Goal: Obtain resource: Download file/media

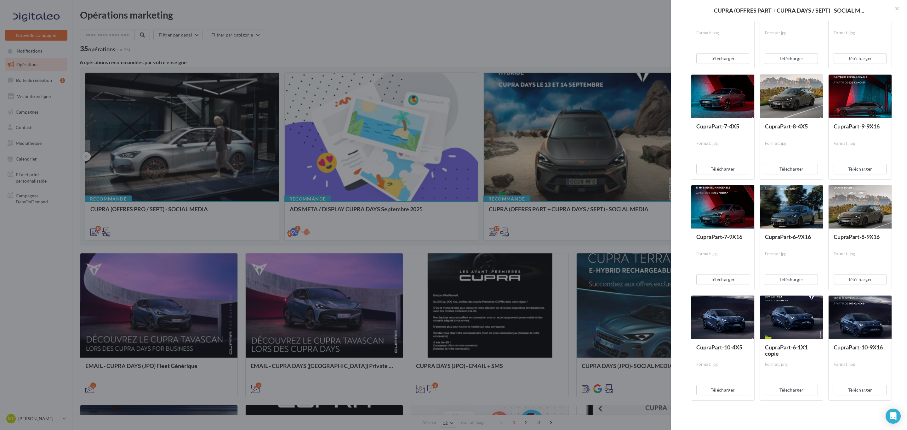
scroll to position [1052, 0]
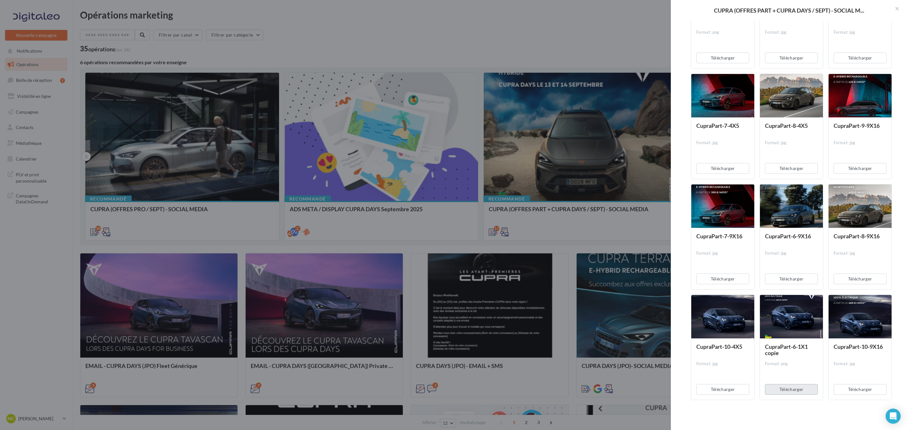
click at [794, 388] on button "Télécharger" at bounding box center [791, 389] width 53 height 11
click at [857, 166] on button "Télécharger" at bounding box center [860, 168] width 53 height 11
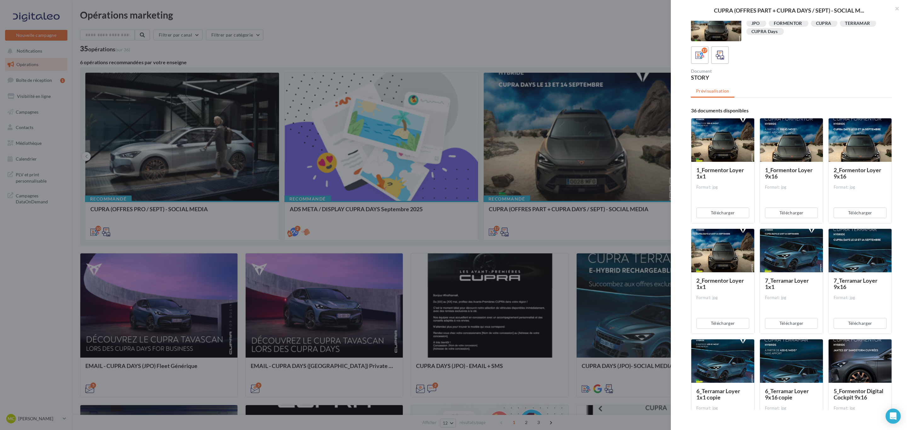
scroll to position [0, 0]
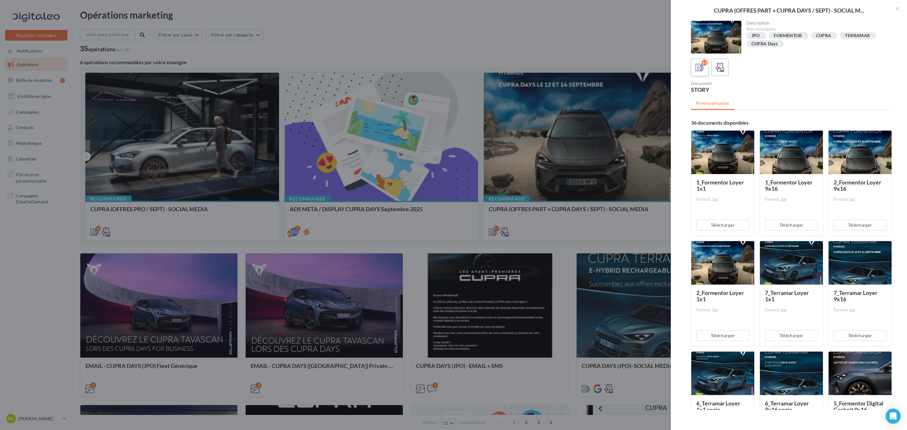
click at [703, 68] on icon at bounding box center [700, 67] width 9 height 9
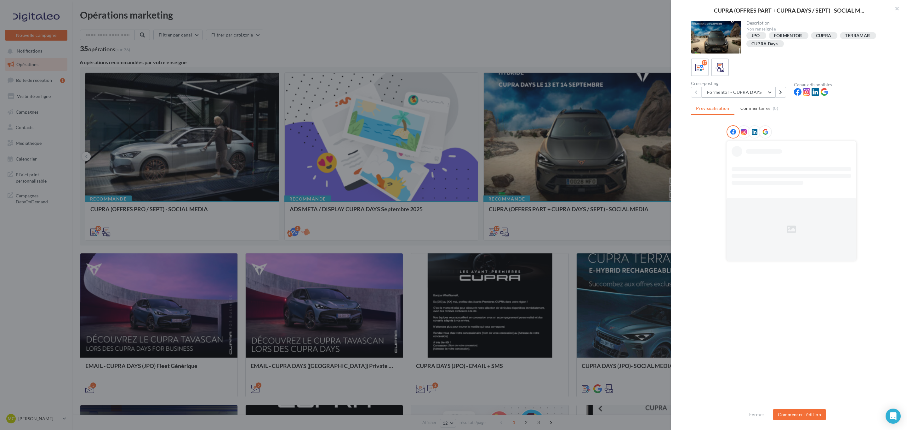
click at [769, 91] on button "Formentor - CUPRA DAYS" at bounding box center [739, 92] width 74 height 11
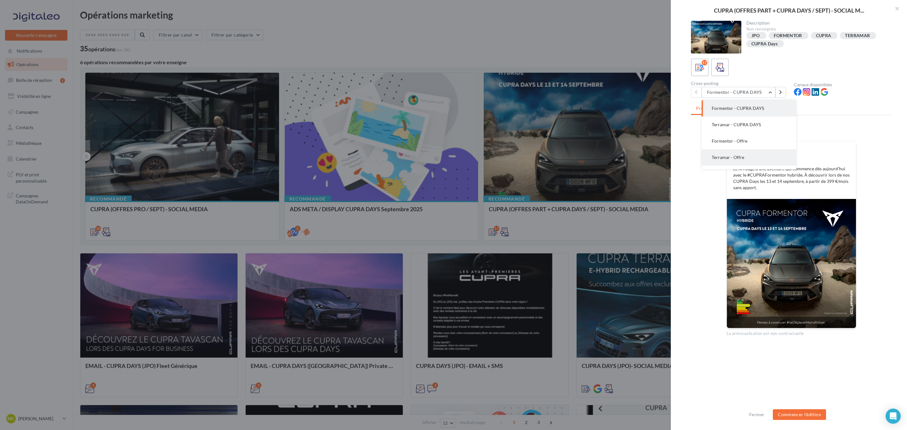
click at [759, 160] on button "Terramar - Offre" at bounding box center [749, 157] width 95 height 16
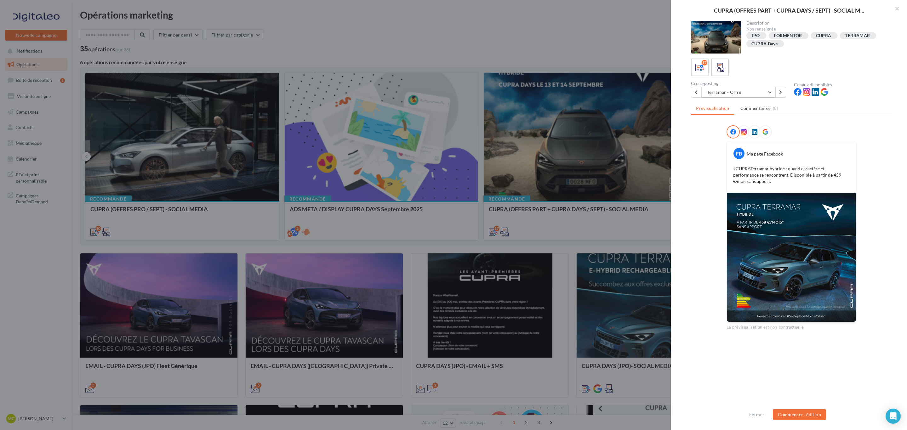
click at [769, 95] on button "Terramar - Offre" at bounding box center [739, 92] width 74 height 11
click at [795, 239] on img at bounding box center [791, 257] width 129 height 129
click at [771, 88] on button "Terramar - Offre" at bounding box center [739, 92] width 74 height 11
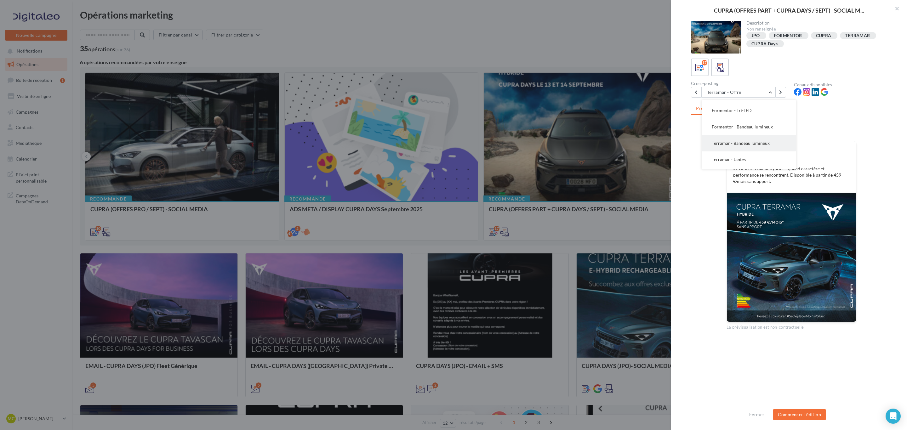
click at [761, 141] on span "Terramar - Bandeau lumineux" at bounding box center [741, 143] width 58 height 5
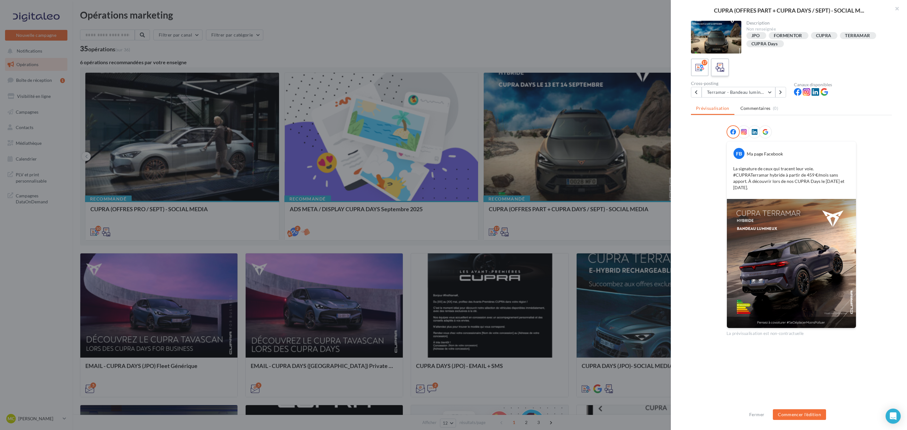
click at [721, 66] on icon at bounding box center [720, 67] width 9 height 9
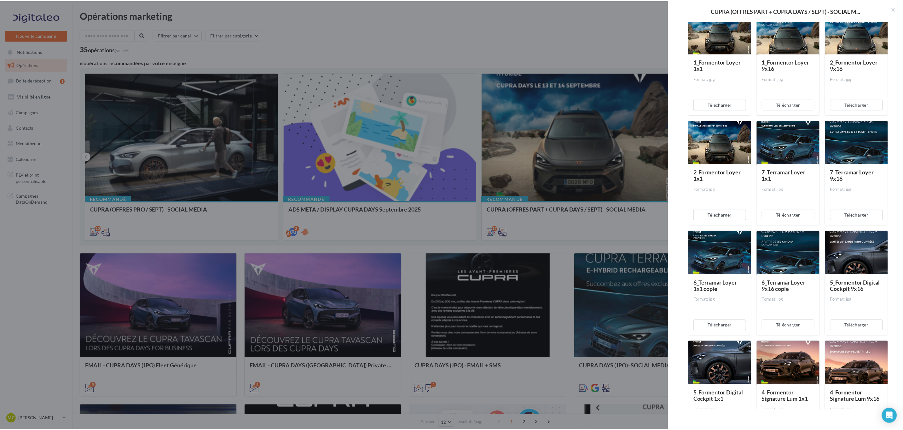
scroll to position [142, 0]
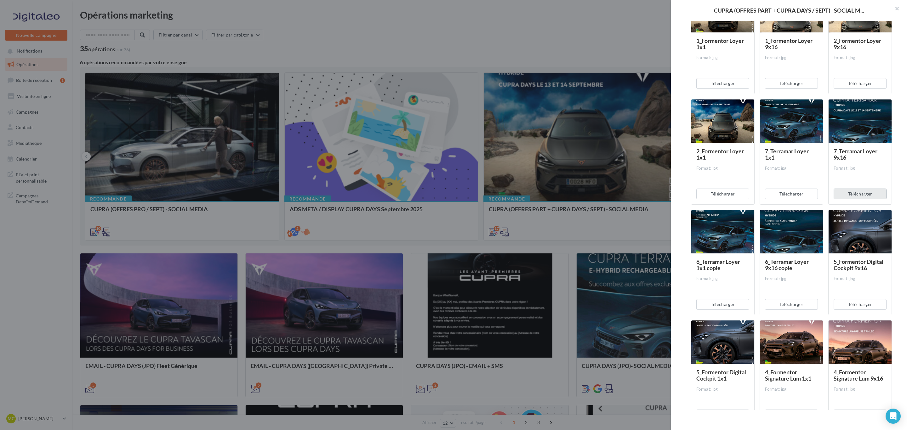
click at [871, 196] on button "Télécharger" at bounding box center [860, 194] width 53 height 11
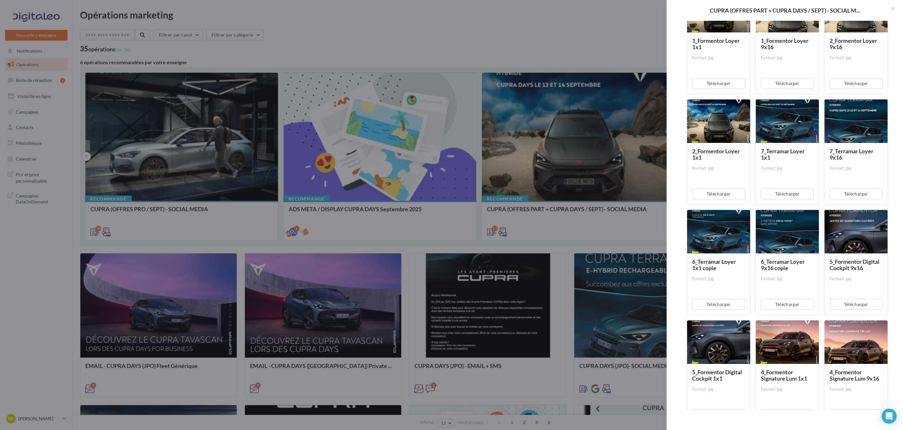
drag, startPoint x: 42, startPoint y: 352, endPoint x: 40, endPoint y: 257, distance: 94.5
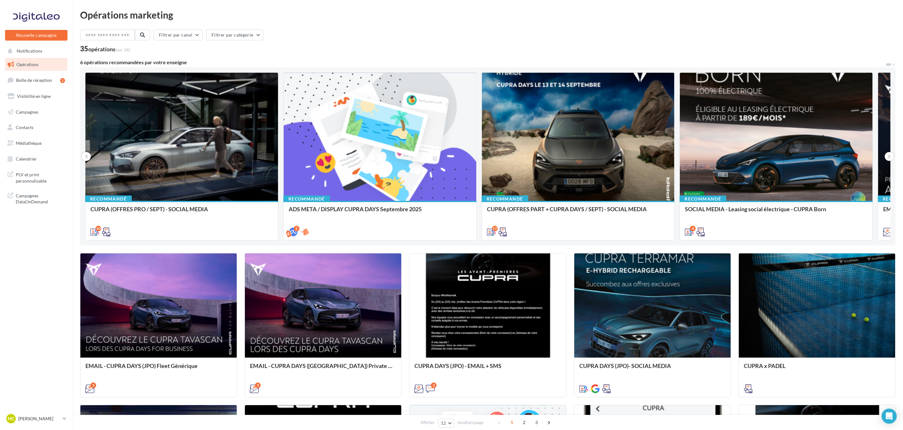
click at [60, 412] on nav "Nouvelle campagne Nouvelle campagne Notifications Opérations Boîte de réception…" at bounding box center [36, 215] width 72 height 430
click at [60, 423] on div "MC [PERSON_NAME] cupra_rodez" at bounding box center [33, 418] width 54 height 9
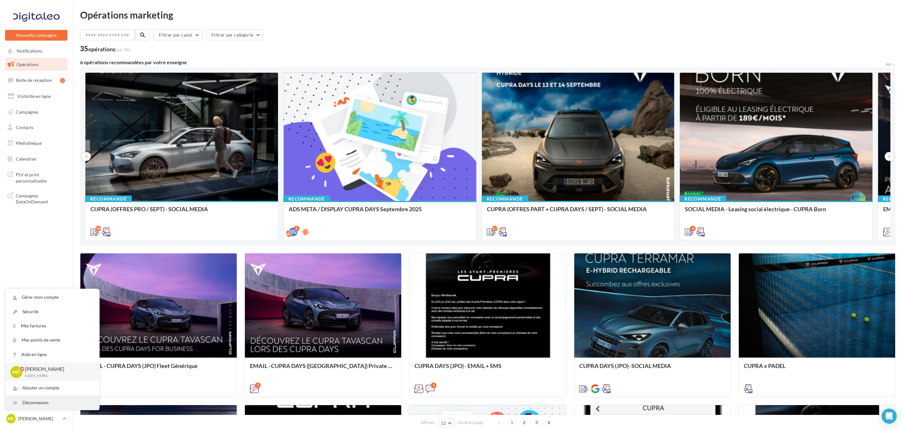
click at [55, 401] on div "Déconnexion" at bounding box center [52, 403] width 94 height 14
